Goal: Find specific page/section: Find specific page/section

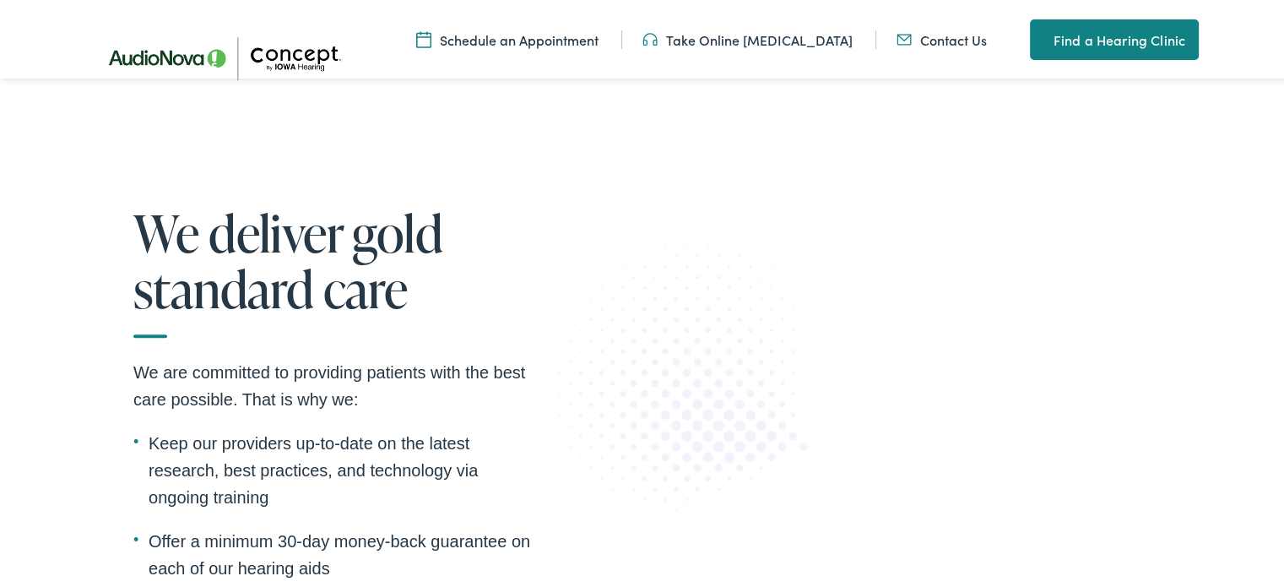
scroll to position [2027, 0]
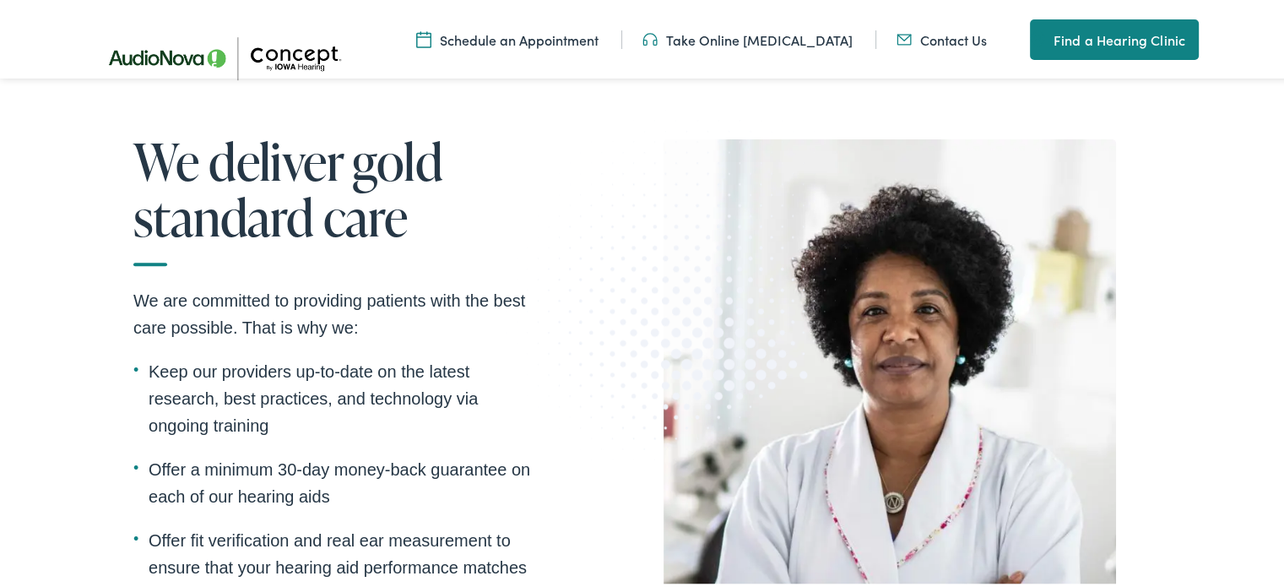
click at [1061, 43] on link "Find a Hearing Clinic" at bounding box center [1114, 37] width 169 height 41
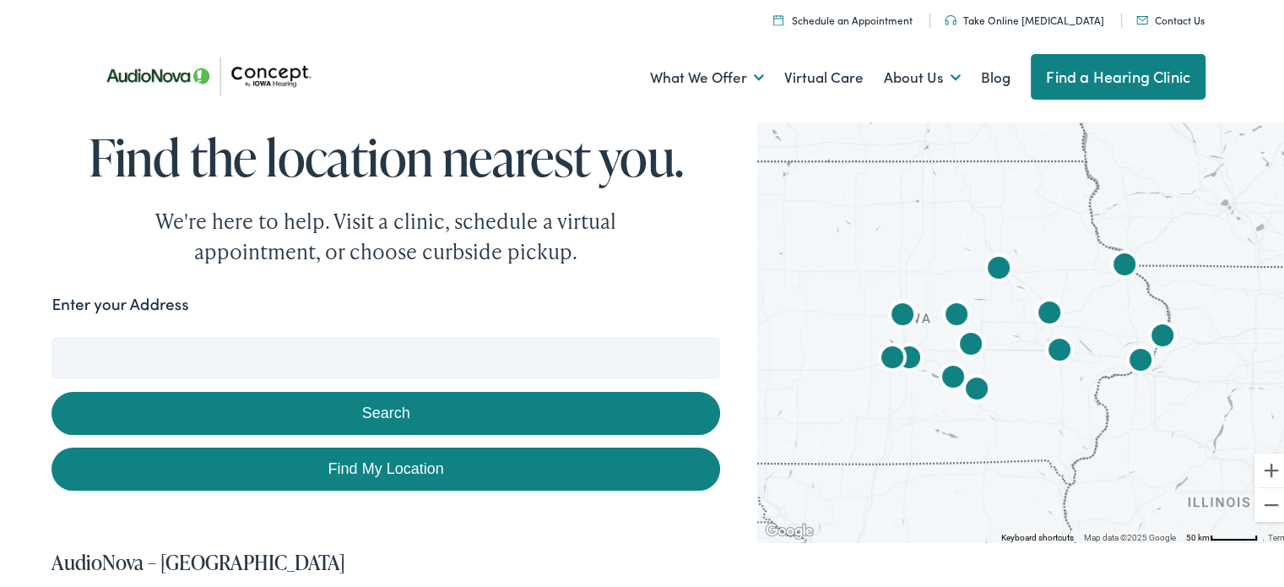
click at [305, 357] on input "Enter your Address" at bounding box center [386, 355] width 668 height 42
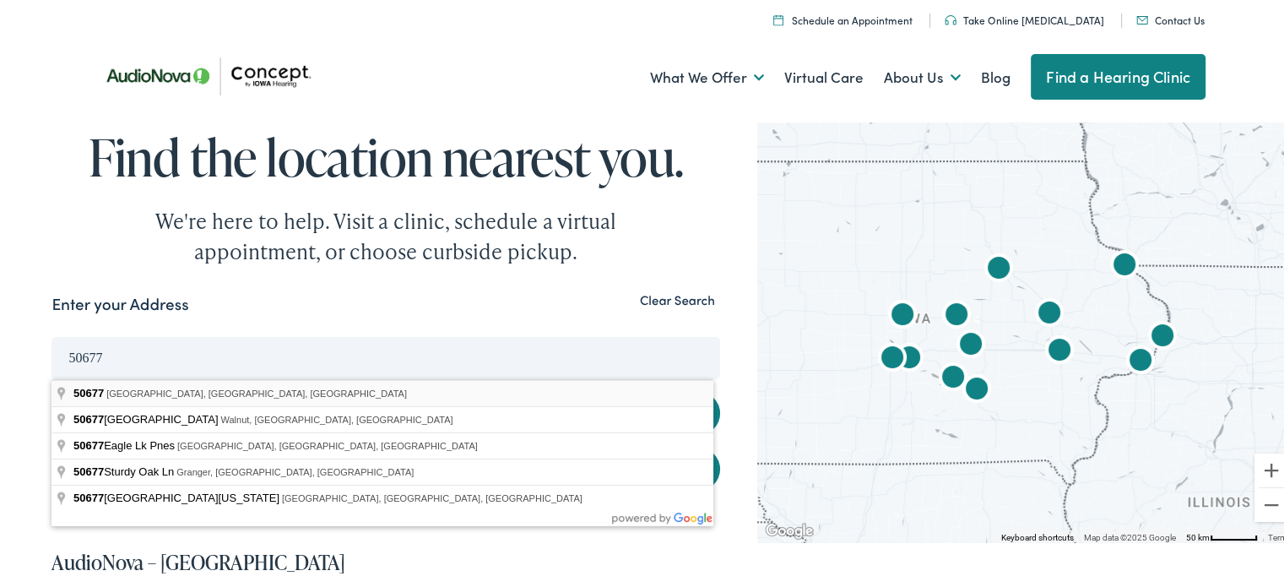
type input "[GEOGRAPHIC_DATA], [GEOGRAPHIC_DATA]"
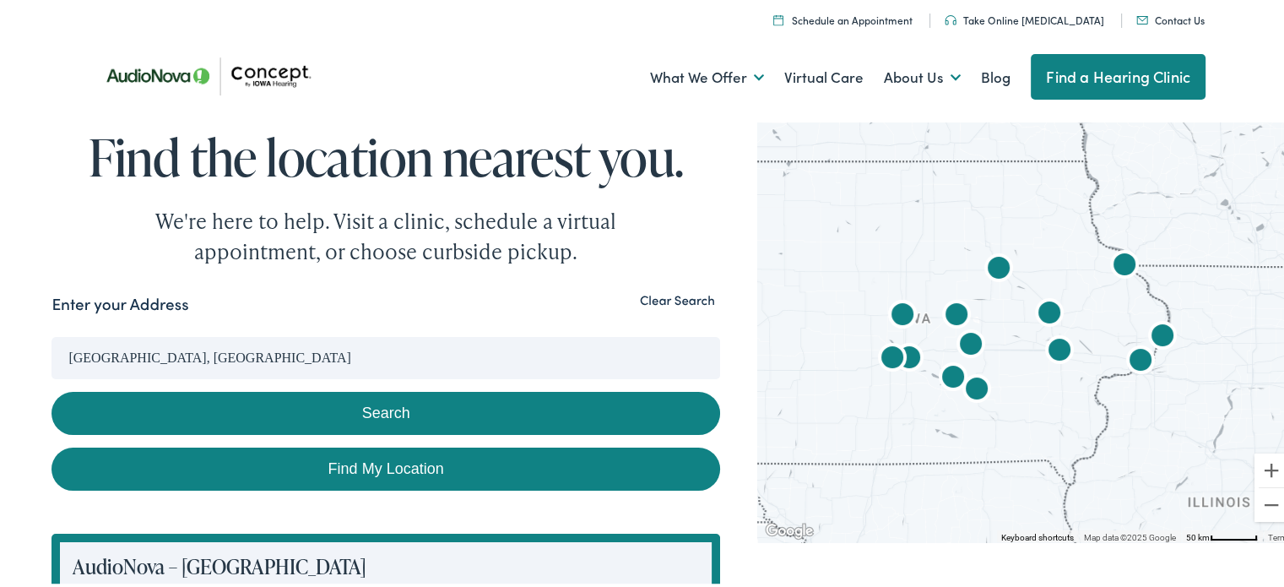
click at [196, 410] on button "Search" at bounding box center [386, 410] width 668 height 43
